Goal: Information Seeking & Learning: Learn about a topic

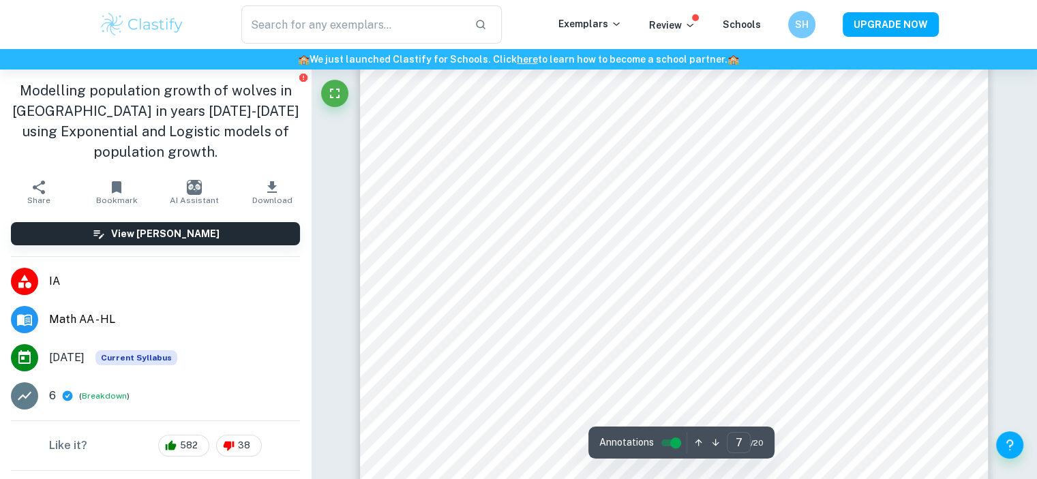
scroll to position [5864, 0]
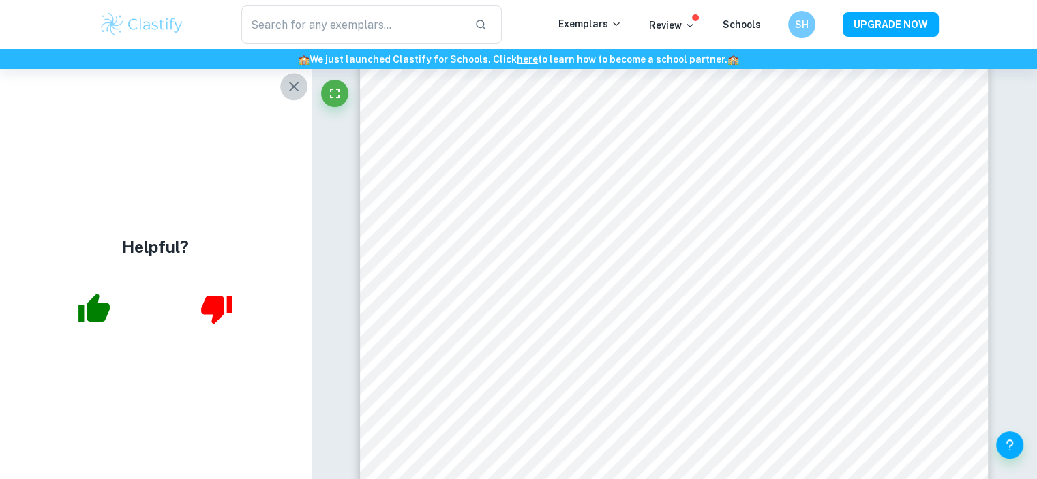
click at [284, 89] on button "button" at bounding box center [293, 86] width 27 height 27
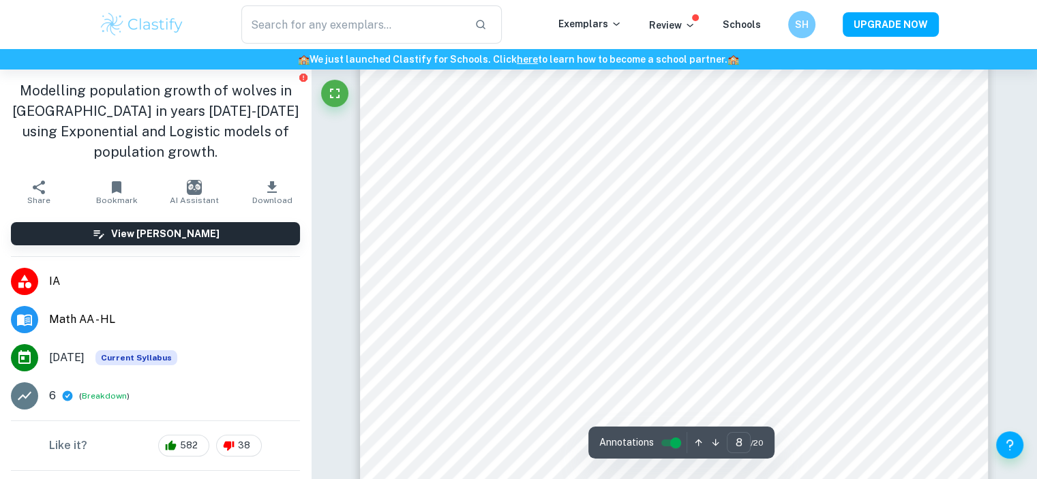
scroll to position [6751, 0]
type input "10"
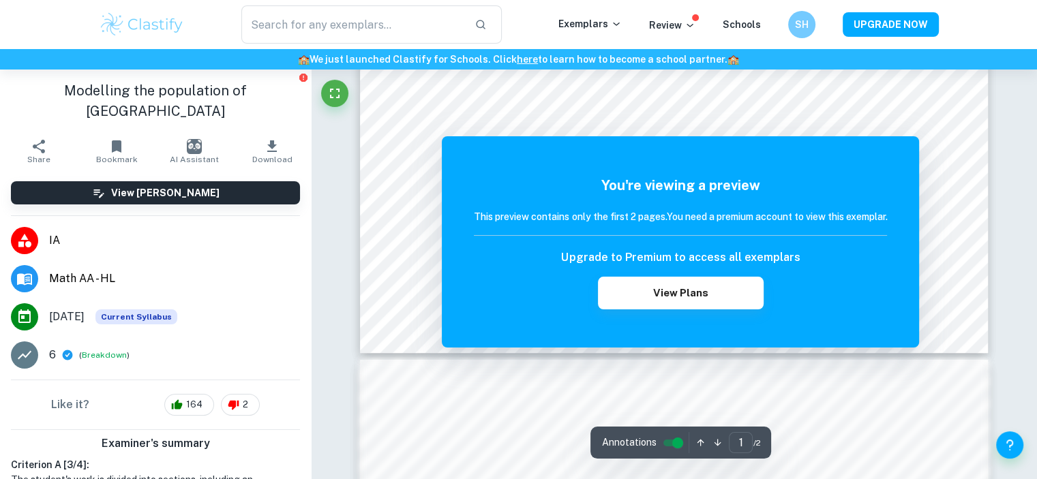
scroll to position [546, 0]
